Goal: Information Seeking & Learning: Learn about a topic

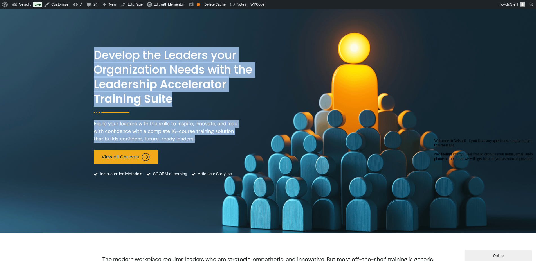
drag, startPoint x: 92, startPoint y: 50, endPoint x: 205, endPoint y: 143, distance: 146.5
click at [205, 143] on div "Develop the Leaders your Organization Needs with the Leadership Accelerator Tra…" at bounding box center [268, 121] width 536 height 224
copy div "Develop the Leaders your Organization Needs with the Leadership Accelerator Tra…"
click at [216, 125] on p "Equip your leaders with the skills to inspire, innovate, and lead with confiden…" at bounding box center [168, 131] width 149 height 23
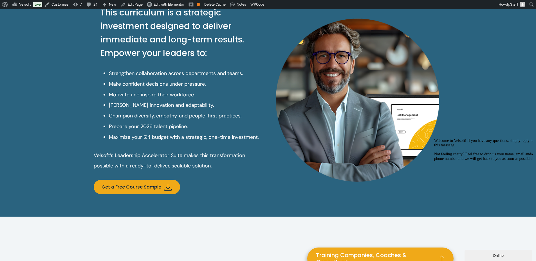
scroll to position [535, 0]
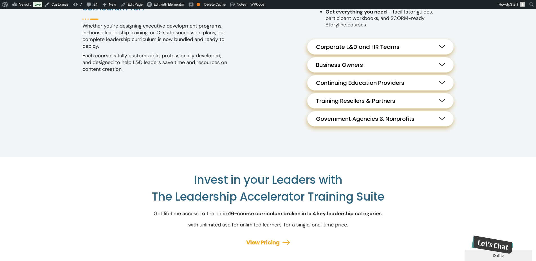
scroll to position [647, 0]
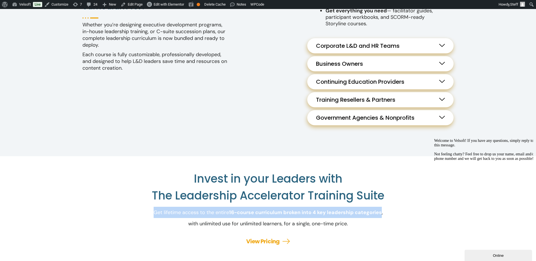
drag, startPoint x: 153, startPoint y: 221, endPoint x: 382, endPoint y: 219, distance: 228.3
click at [382, 219] on p "Get lifetime access to the entire 16-course curriculum broken into 4 key leader…" at bounding box center [268, 218] width 349 height 23
copy p "Get lifetime access to the entire 16-course curriculum broken into 4 key leader…"
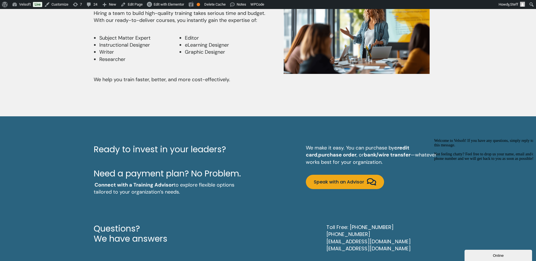
scroll to position [1520, 0]
